Goal: Navigation & Orientation: Find specific page/section

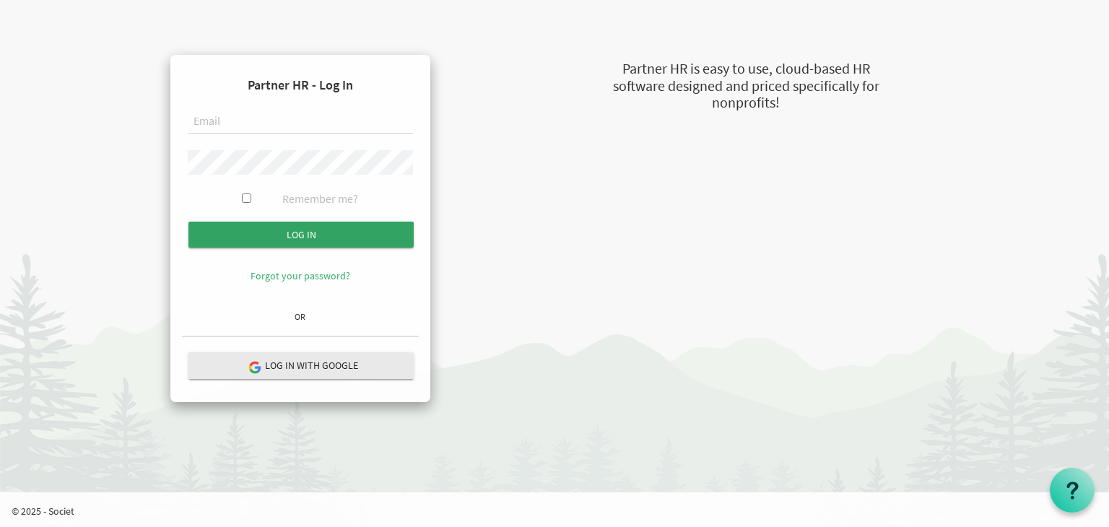
type input "principal@imagineschools.in"
click at [318, 230] on input "submit" at bounding box center [300, 235] width 225 height 26
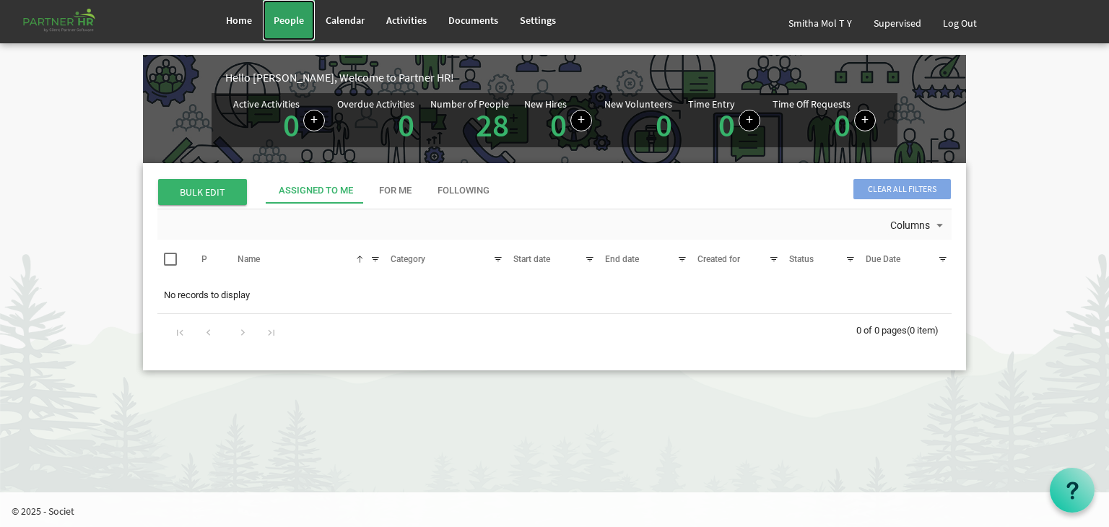
click at [287, 22] on span "People" at bounding box center [289, 20] width 30 height 13
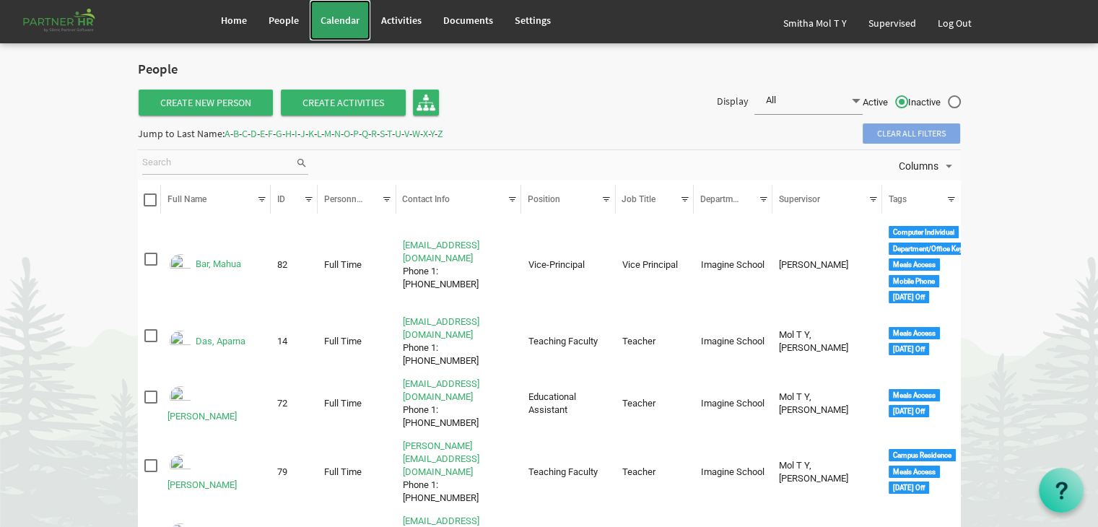
click at [338, 15] on span "Calendar" at bounding box center [339, 20] width 39 height 13
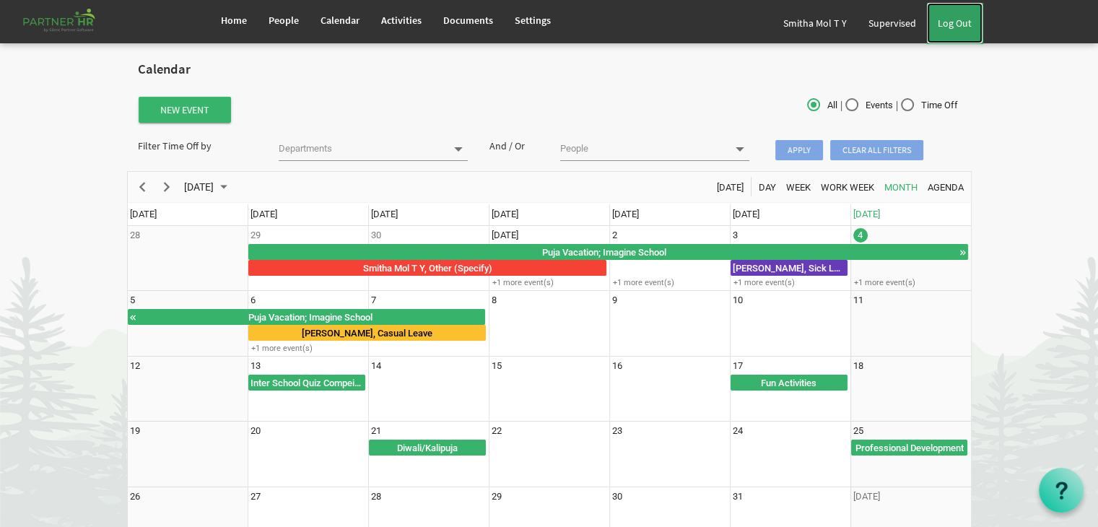
click at [959, 18] on link "Log Out" at bounding box center [955, 23] width 56 height 40
